Goal: Task Accomplishment & Management: Manage account settings

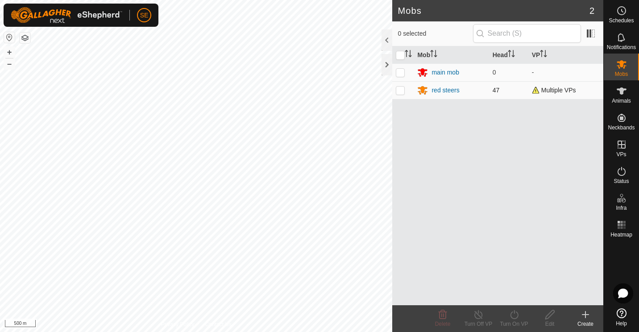
click at [400, 94] on p-checkbox at bounding box center [400, 90] width 9 height 7
checkbox input "true"
click at [548, 319] on icon at bounding box center [549, 314] width 11 height 11
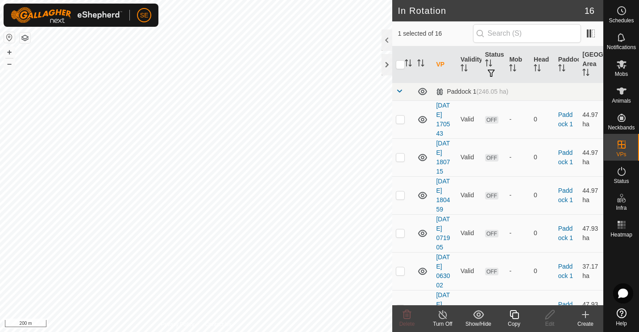
checkbox input "false"
checkbox input "true"
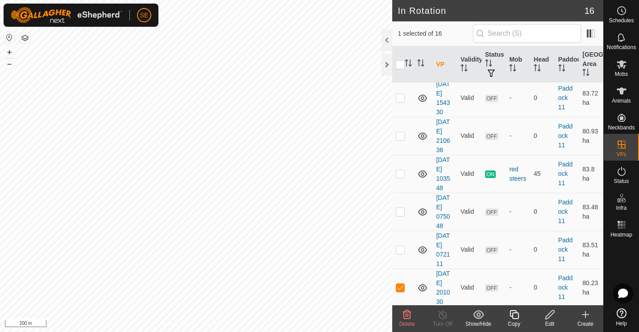
scroll to position [265, 0]
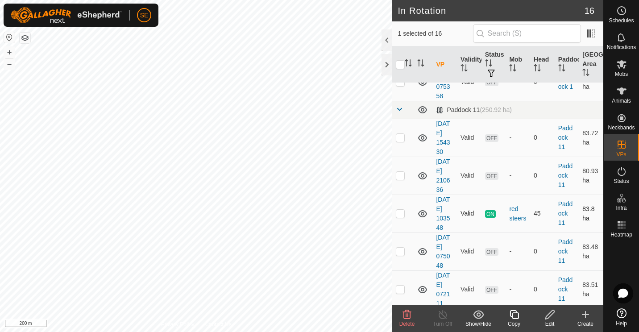
click at [399, 213] on p-checkbox at bounding box center [400, 213] width 9 height 7
checkbox input "true"
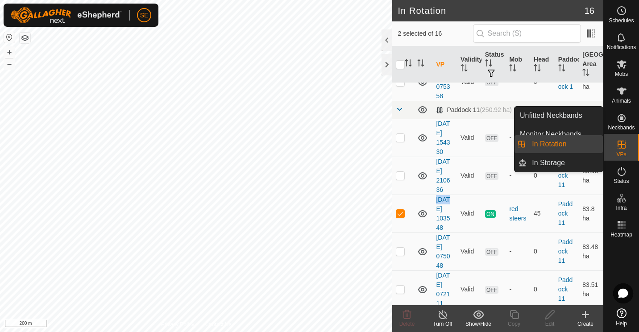
click at [555, 147] on link "In Rotation" at bounding box center [564, 144] width 76 height 18
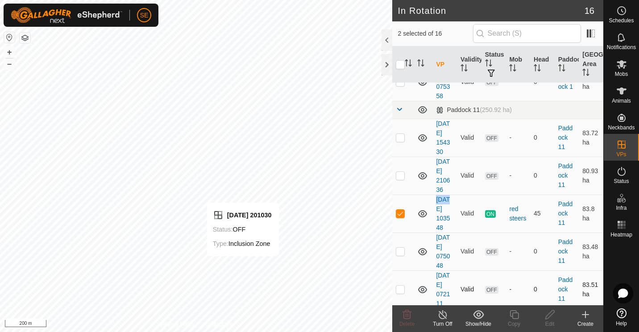
checkbox input "true"
checkbox input "false"
click at [396, 253] on p-checkbox at bounding box center [400, 251] width 9 height 7
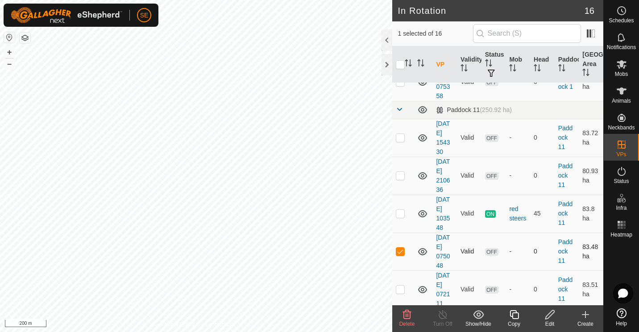
checkbox input "false"
click at [587, 317] on icon at bounding box center [585, 314] width 11 height 11
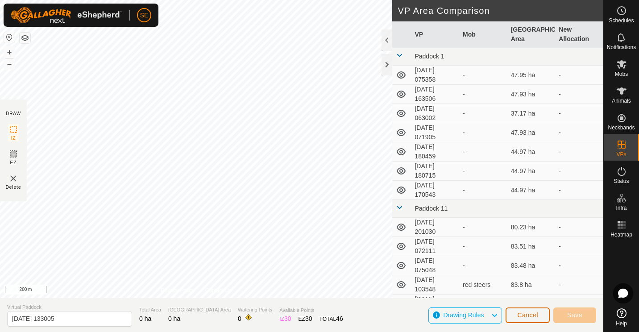
click at [529, 315] on span "Cancel" at bounding box center [527, 314] width 21 height 7
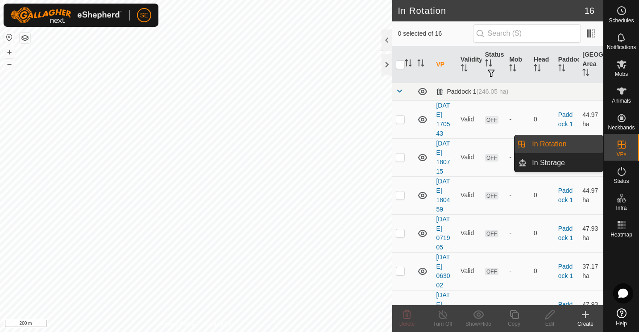
click at [558, 144] on link "In Rotation" at bounding box center [564, 144] width 76 height 18
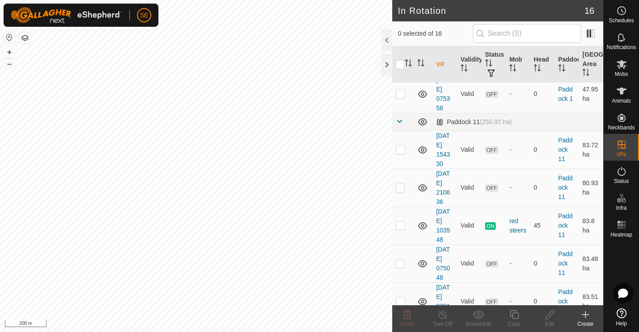
scroll to position [253, 0]
click at [401, 227] on p-checkbox at bounding box center [400, 224] width 9 height 7
checkbox input "true"
click at [512, 319] on icon at bounding box center [514, 314] width 11 height 11
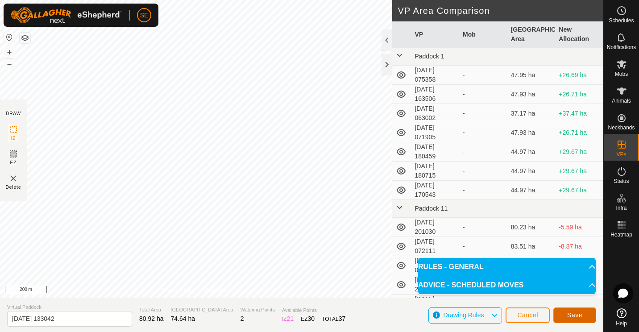
click at [565, 317] on button "Save" at bounding box center [574, 315] width 43 height 16
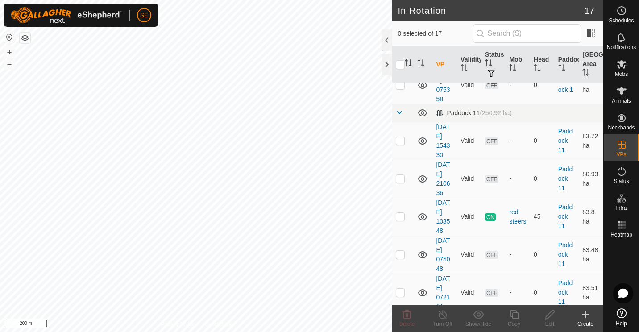
scroll to position [298, 0]
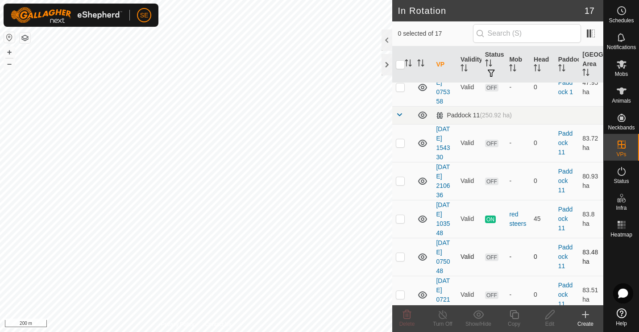
click at [401, 257] on p-checkbox at bounding box center [400, 256] width 9 height 7
checkbox input "false"
click at [401, 294] on p-checkbox at bounding box center [400, 294] width 9 height 7
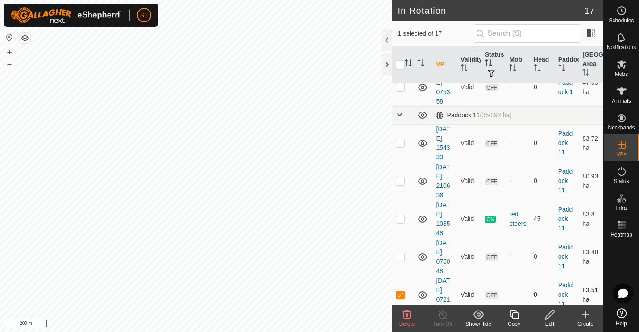
checkbox input "false"
click at [399, 177] on p-tablecheckbox at bounding box center [400, 180] width 9 height 7
checkbox input "false"
click at [402, 141] on p-checkbox at bounding box center [400, 142] width 9 height 7
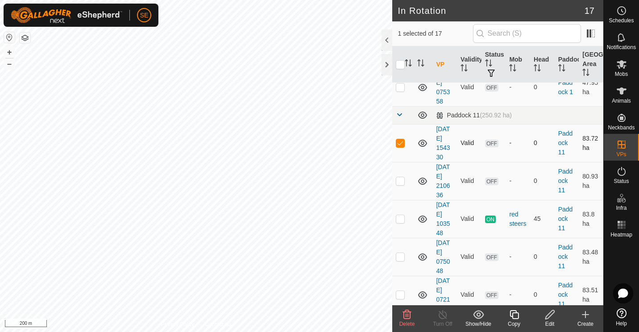
click at [401, 142] on p-checkbox at bounding box center [400, 142] width 9 height 7
checkbox input "false"
checkbox input "true"
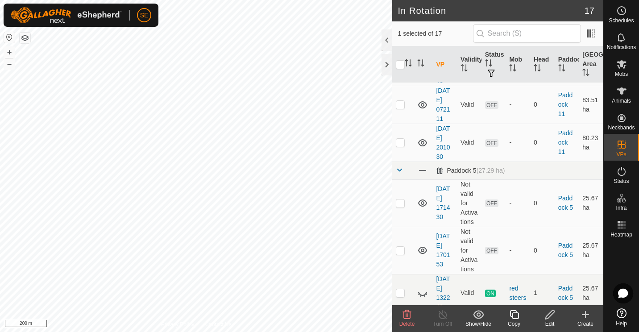
scroll to position [513, 0]
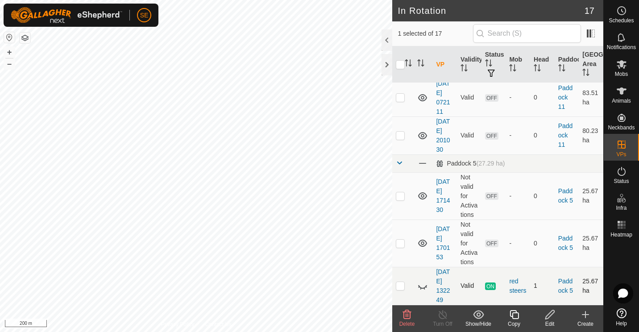
click at [399, 288] on p-checkbox at bounding box center [400, 285] width 9 height 7
checkbox input "false"
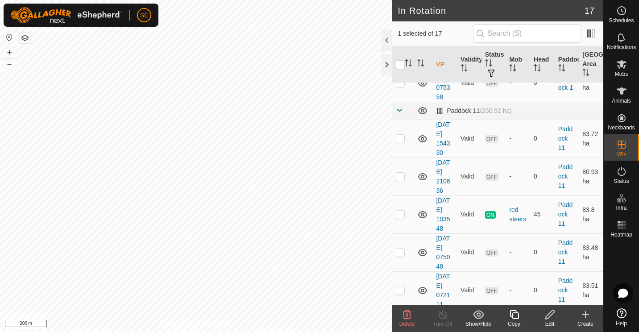
scroll to position [368, 0]
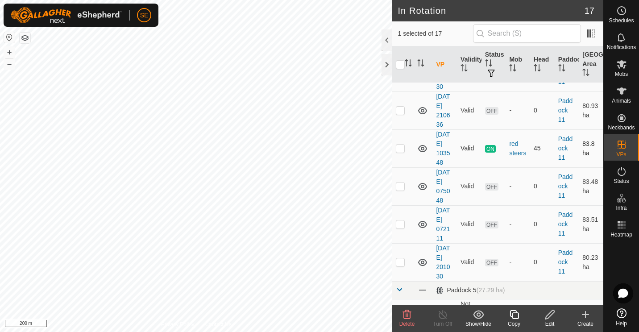
click at [402, 149] on p-checkbox at bounding box center [400, 148] width 9 height 7
checkbox input "false"
click at [551, 315] on icon at bounding box center [549, 314] width 9 height 9
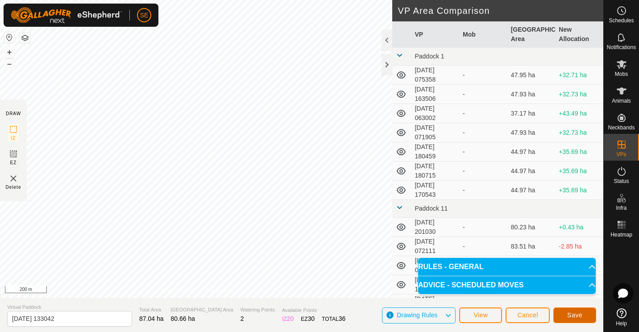
click at [577, 314] on span "Save" at bounding box center [574, 314] width 15 height 7
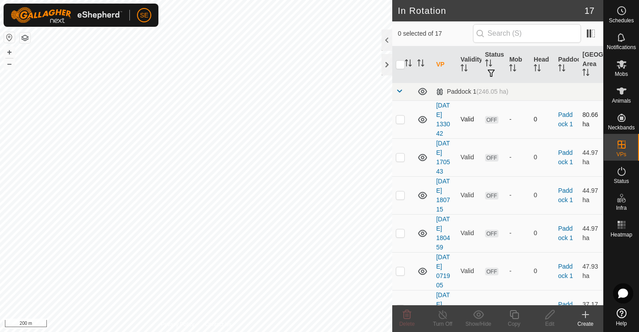
click at [424, 120] on icon at bounding box center [422, 119] width 9 height 7
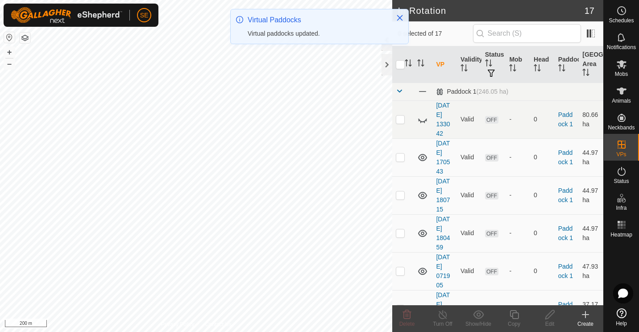
click at [424, 120] on icon at bounding box center [422, 119] width 11 height 11
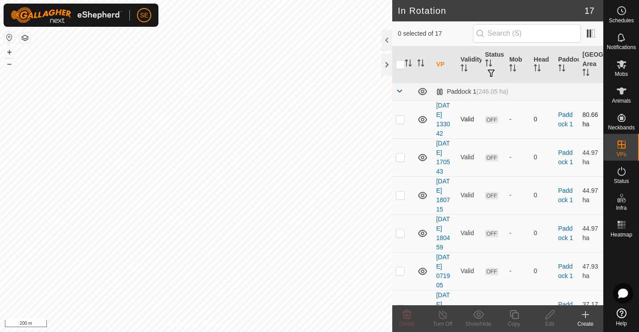
click at [400, 118] on p-checkbox at bounding box center [400, 119] width 9 height 7
checkbox input "true"
click at [423, 155] on icon at bounding box center [422, 157] width 9 height 7
click at [423, 194] on icon at bounding box center [422, 195] width 11 height 11
click at [423, 233] on icon at bounding box center [422, 233] width 11 height 11
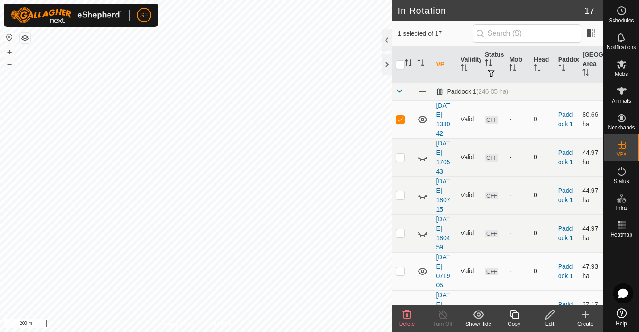
click at [421, 272] on icon at bounding box center [422, 271] width 11 height 11
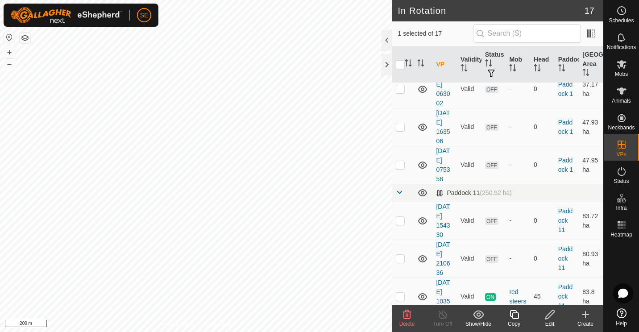
scroll to position [224, 0]
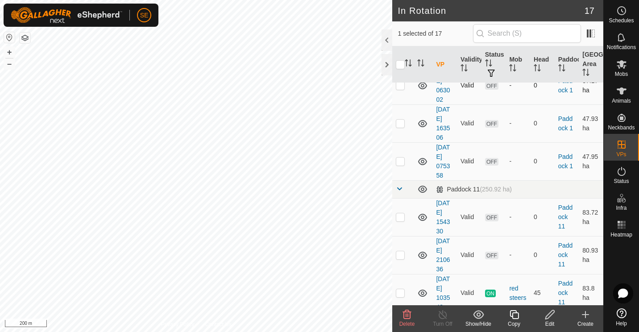
click at [423, 84] on icon at bounding box center [422, 85] width 11 height 11
click at [421, 122] on icon at bounding box center [422, 123] width 11 height 11
click at [422, 159] on icon at bounding box center [422, 161] width 9 height 7
click at [422, 187] on icon at bounding box center [422, 189] width 11 height 11
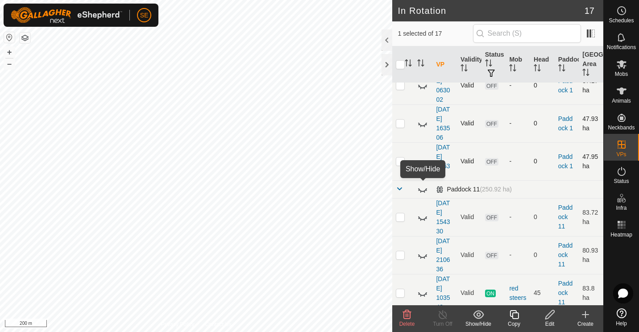
click at [422, 187] on icon at bounding box center [422, 189] width 11 height 11
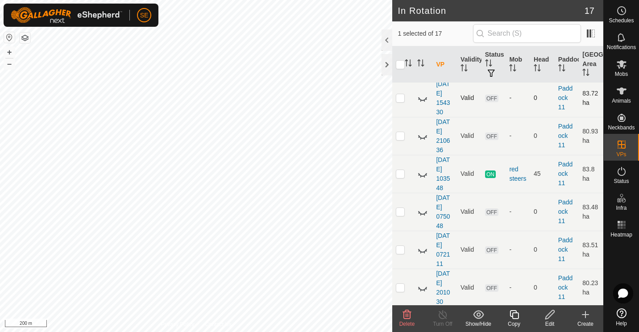
scroll to position [344, 0]
click at [431, 178] on td at bounding box center [423, 173] width 19 height 38
click at [398, 174] on p-checkbox at bounding box center [400, 172] width 9 height 7
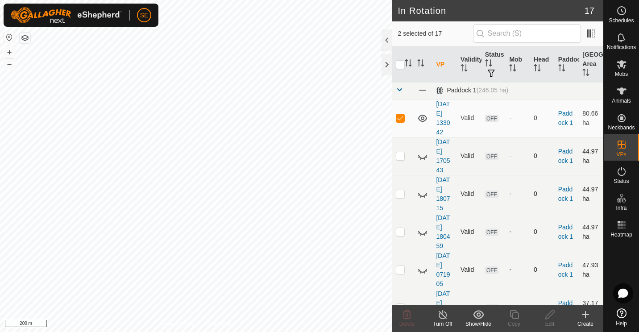
scroll to position [0, 0]
click at [440, 314] on icon at bounding box center [442, 314] width 11 height 11
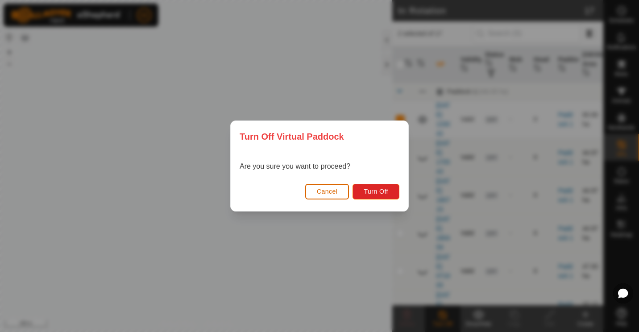
click at [328, 192] on span "Cancel" at bounding box center [327, 191] width 21 height 7
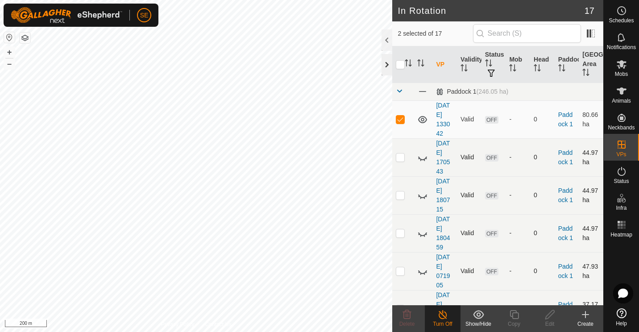
click at [386, 63] on div at bounding box center [386, 64] width 11 height 21
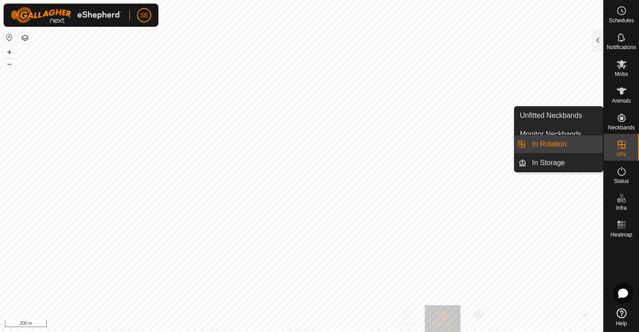
click at [623, 146] on icon at bounding box center [621, 144] width 11 height 11
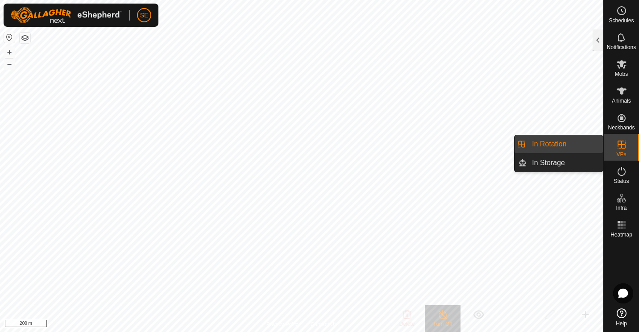
click at [554, 145] on link "In Rotation" at bounding box center [564, 144] width 76 height 18
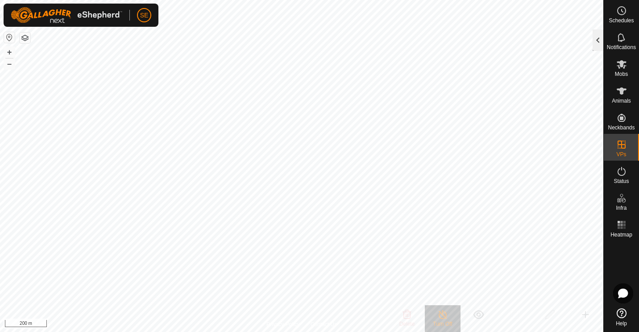
click at [597, 41] on div at bounding box center [598, 39] width 11 height 21
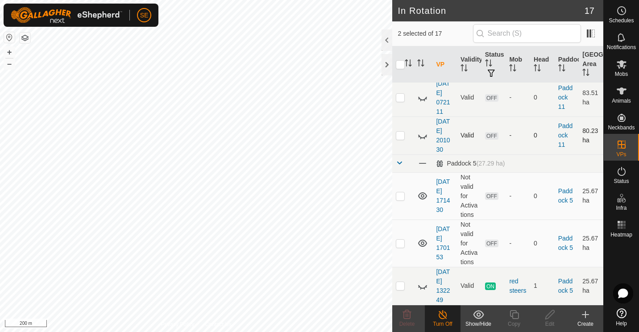
scroll to position [513, 0]
click at [424, 158] on span at bounding box center [422, 163] width 10 height 10
click at [424, 158] on icon at bounding box center [422, 163] width 11 height 11
click at [424, 160] on icon at bounding box center [422, 163] width 9 height 7
click at [424, 158] on icon at bounding box center [422, 163] width 11 height 11
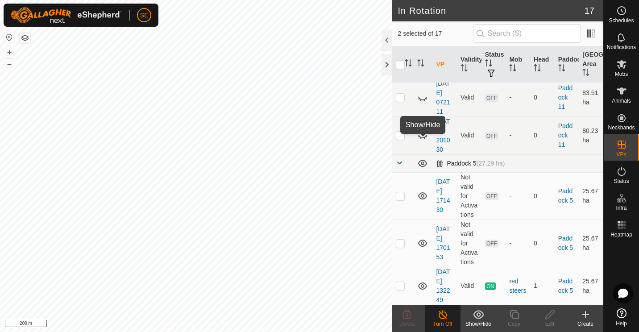
click at [424, 160] on icon at bounding box center [422, 163] width 9 height 7
click at [424, 158] on icon at bounding box center [422, 163] width 11 height 11
click at [399, 159] on span at bounding box center [399, 162] width 7 height 7
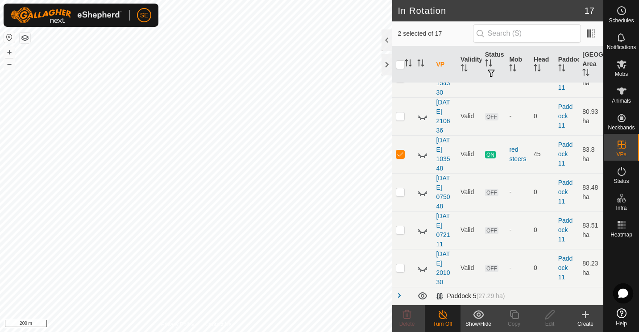
scroll to position [362, 0]
click at [402, 157] on p-checkbox at bounding box center [400, 154] width 9 height 7
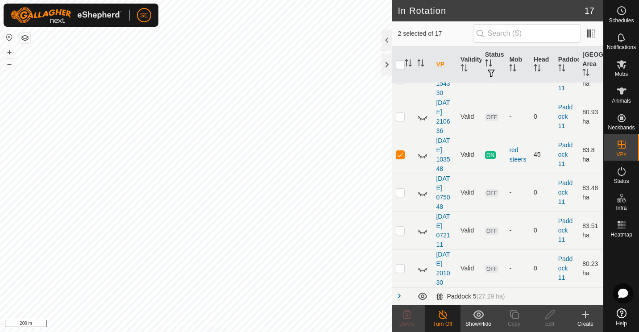
click at [402, 157] on p-checkbox at bounding box center [400, 154] width 9 height 7
checkbox input "true"
click at [401, 293] on span at bounding box center [399, 295] width 7 height 7
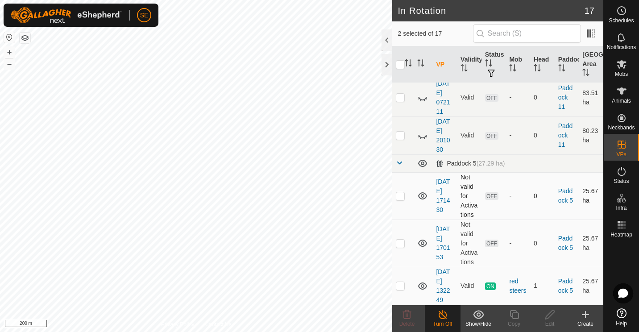
scroll to position [513, 0]
click at [401, 285] on p-checkbox at bounding box center [400, 285] width 9 height 7
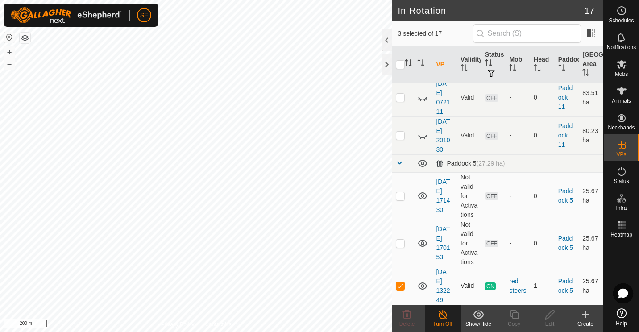
checkbox input "false"
click at [420, 158] on icon at bounding box center [422, 163] width 11 height 11
click at [586, 32] on span at bounding box center [591, 33] width 14 height 14
click at [388, 62] on div at bounding box center [386, 64] width 11 height 21
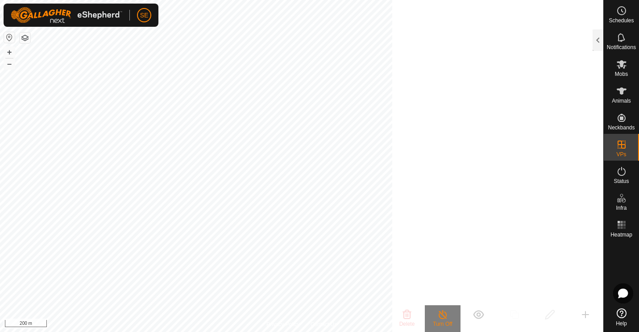
scroll to position [1992, 0]
